Goal: Information Seeking & Learning: Find specific fact

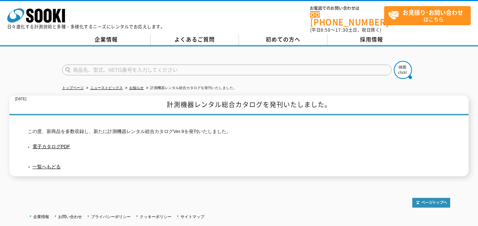
click at [110, 67] on input "text" at bounding box center [227, 70] width 330 height 11
type input "UPS"
click at [394, 61] on button at bounding box center [403, 70] width 18 height 18
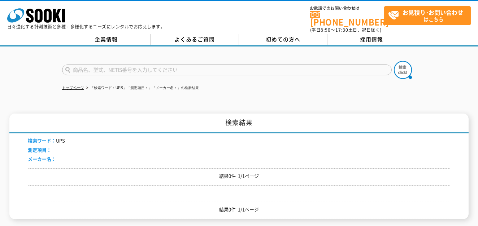
click at [121, 65] on input "text" at bounding box center [227, 70] width 330 height 11
type input "非常用"
click at [394, 61] on button at bounding box center [403, 70] width 18 height 18
click at [237, 17] on div "株式会社 ソーキ spMenu 日々進化する計測技術と多種・多様化するニーズにレンタルでお応えします。 お電話でのお問い合わせは 0120-856-990 (…" at bounding box center [239, 17] width 478 height 32
